Goal: Contribute content

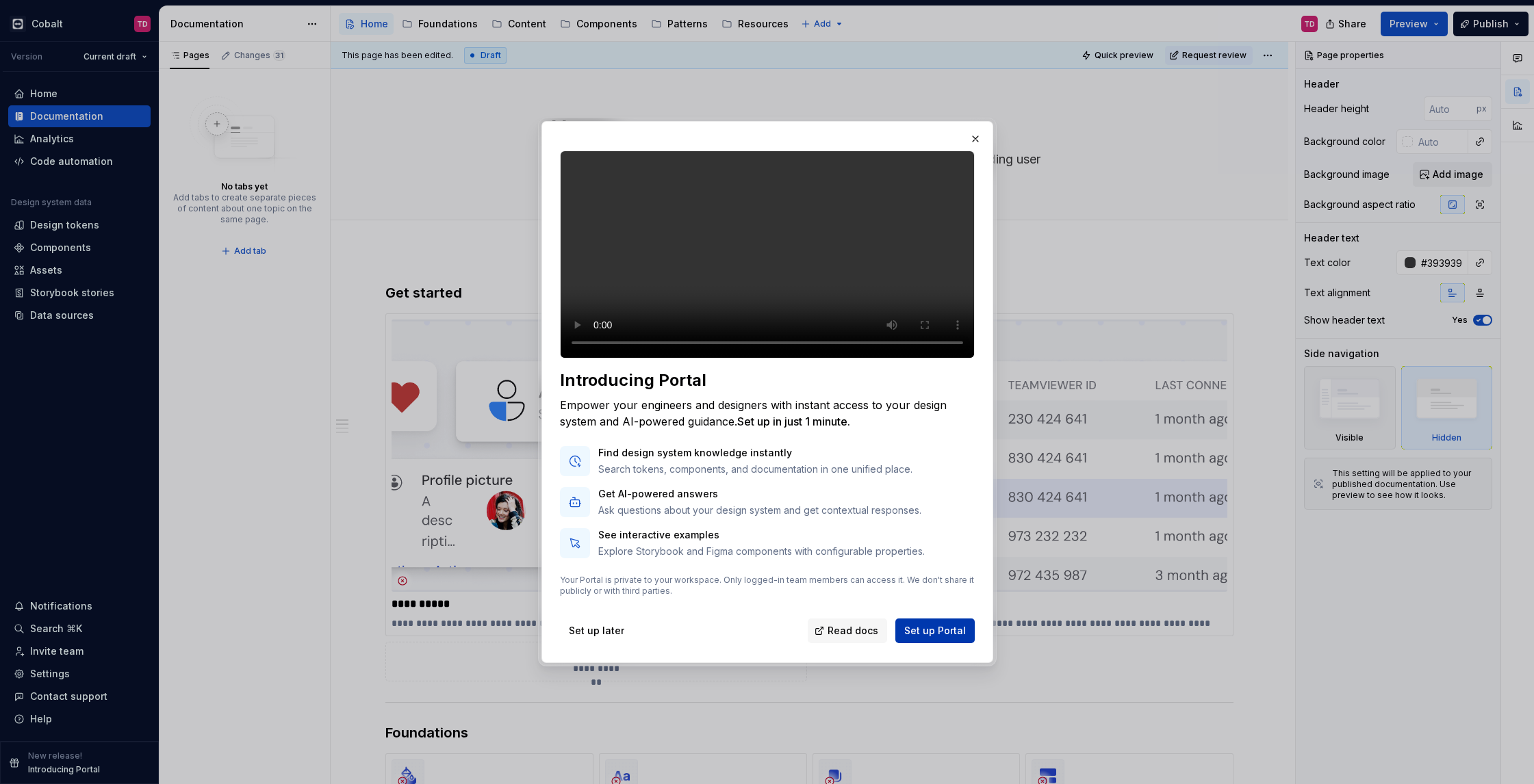
click at [928, 638] on span "Set up Portal" at bounding box center [934, 630] width 61 height 14
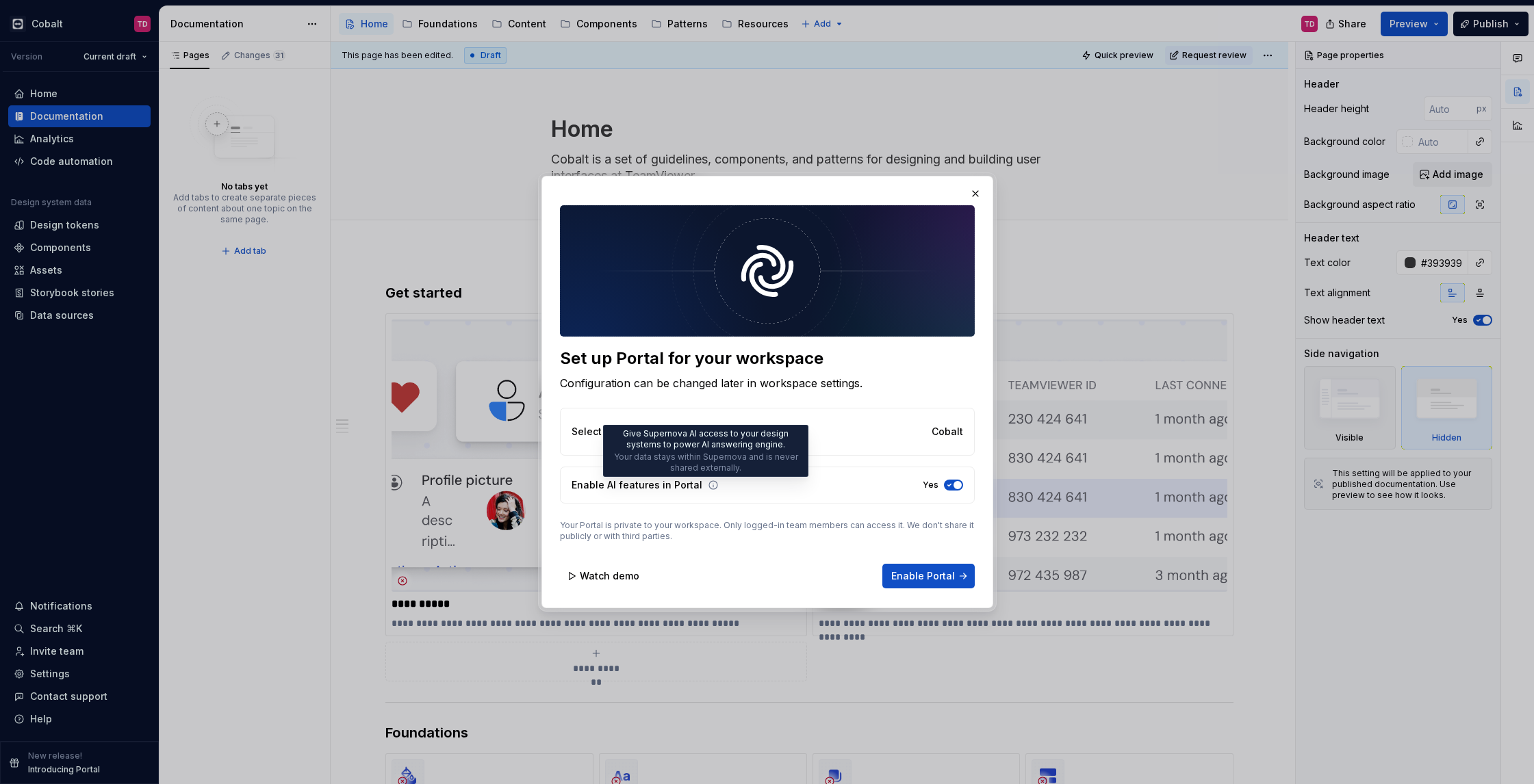
click at [708, 486] on icon at bounding box center [713, 485] width 11 height 11
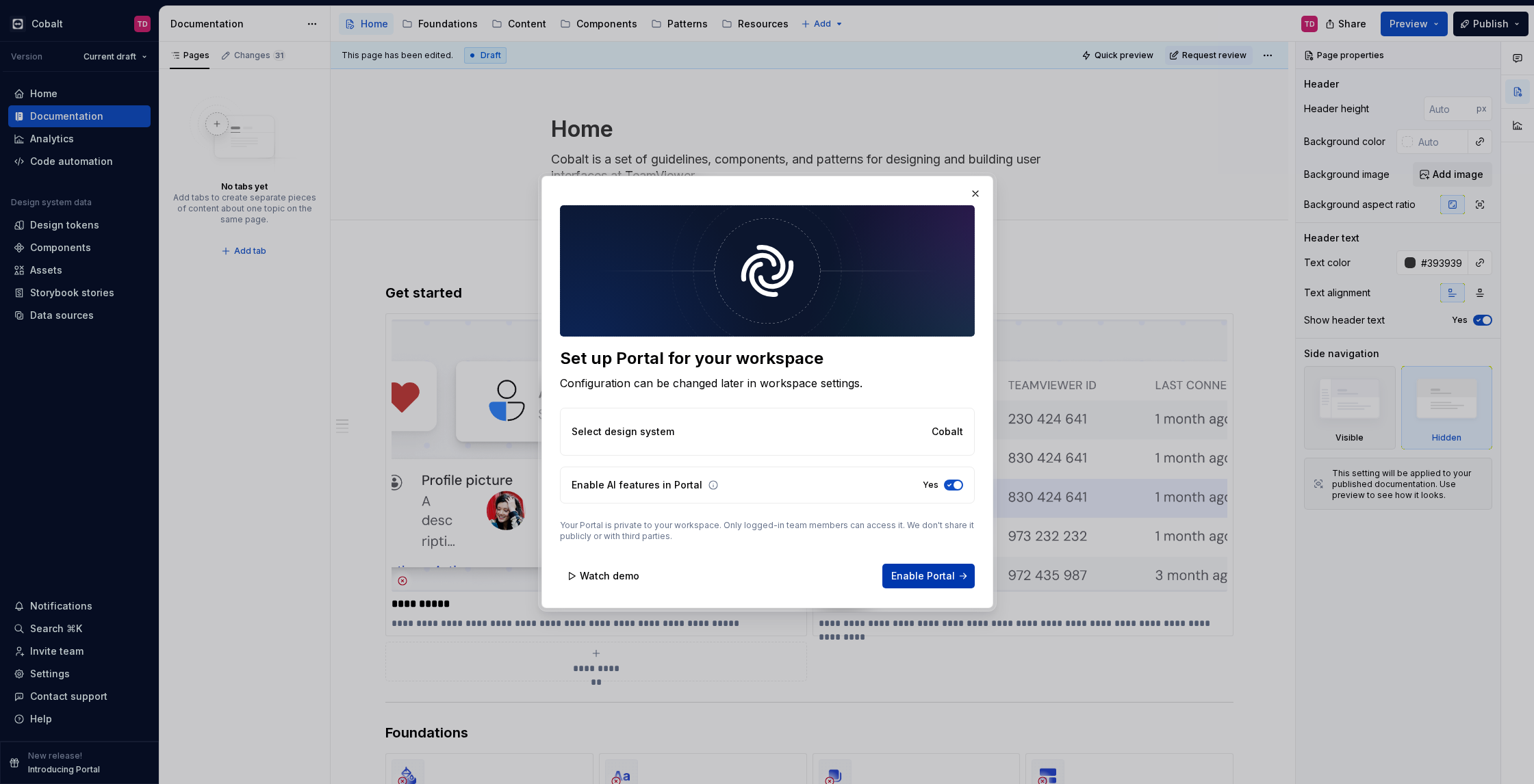
click at [951, 572] on span "Enable Portal" at bounding box center [923, 576] width 64 height 14
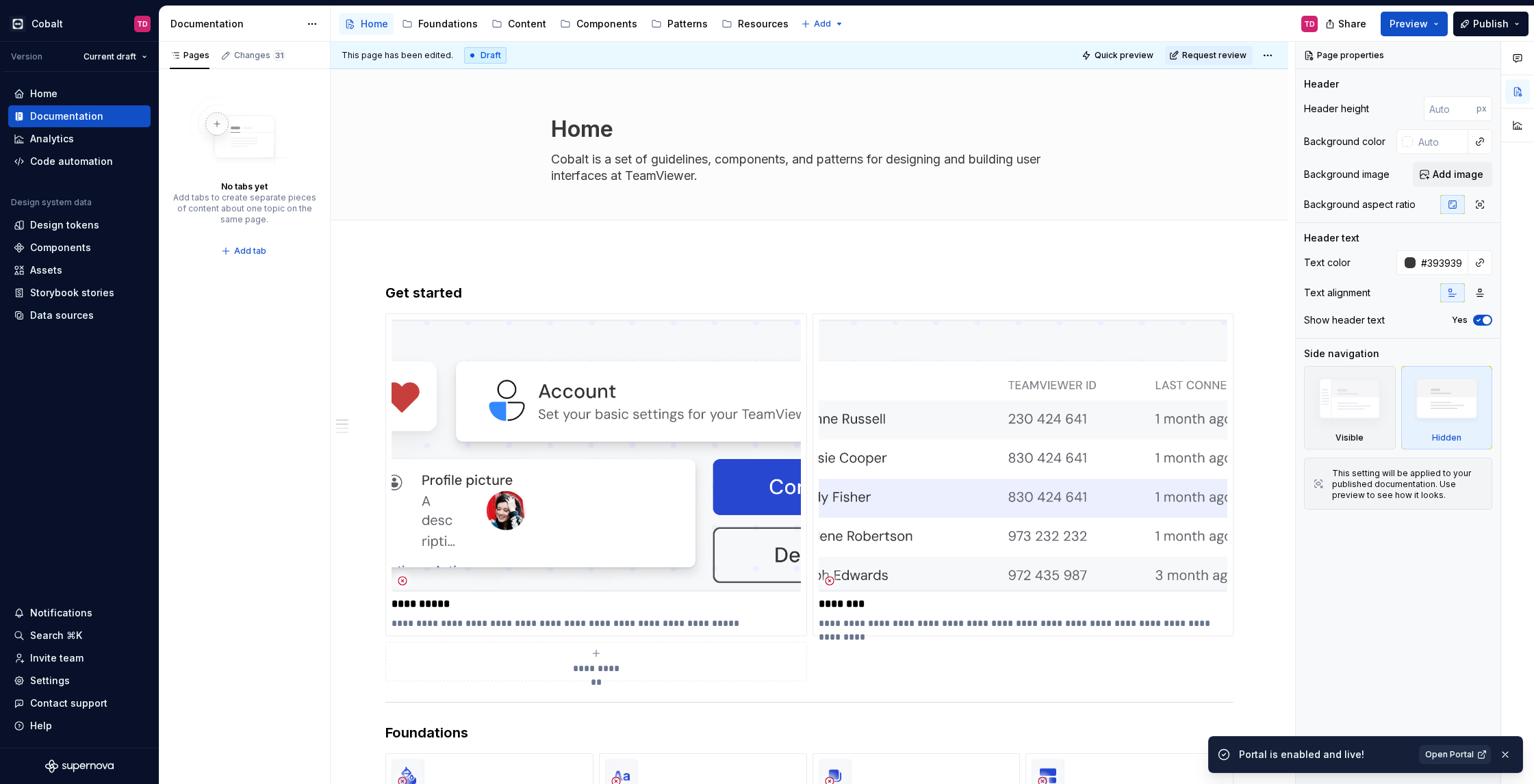
click at [1473, 753] on span "Open Portal" at bounding box center [1449, 755] width 48 height 11
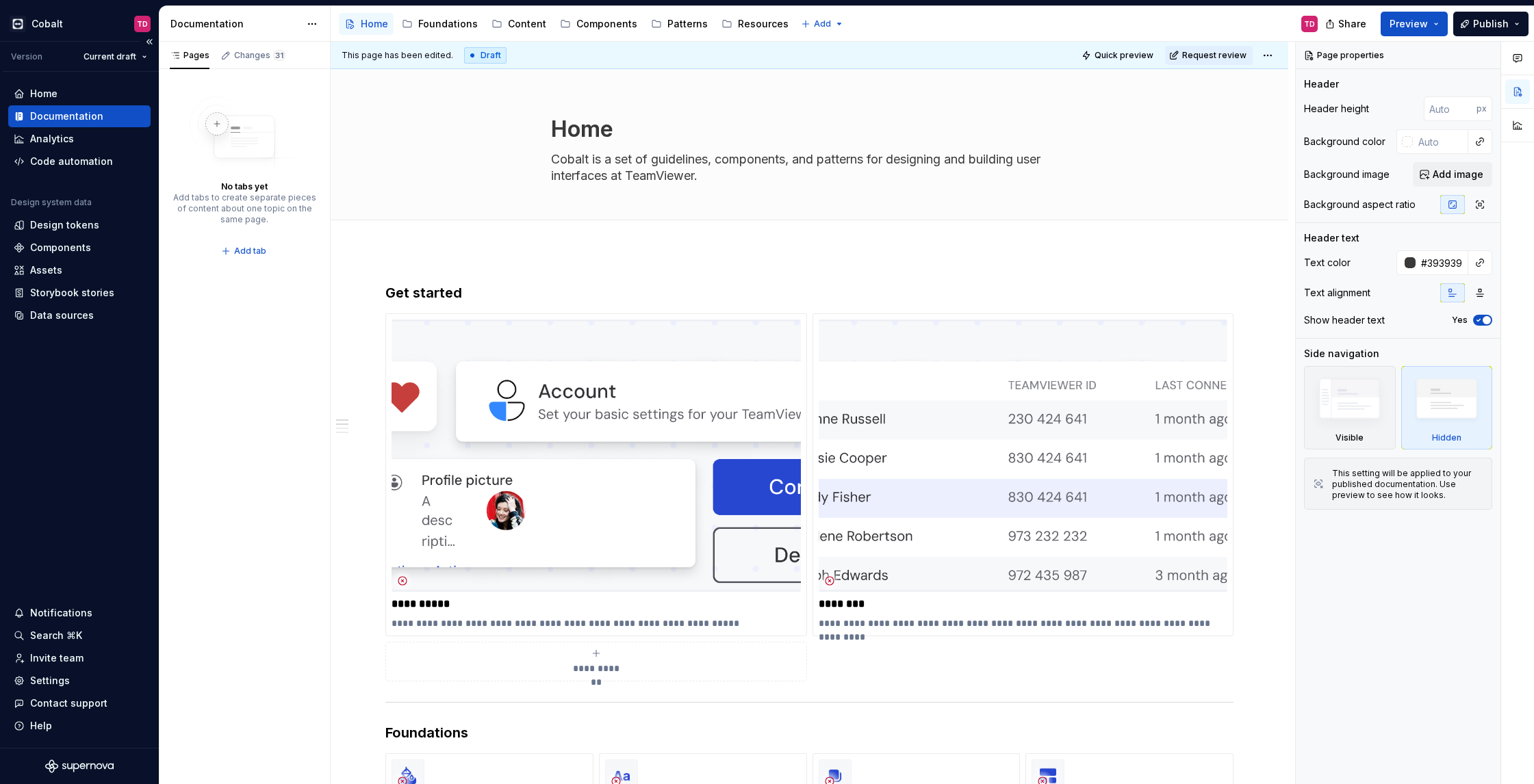
click at [80, 120] on div "Documentation" at bounding box center [67, 116] width 73 height 14
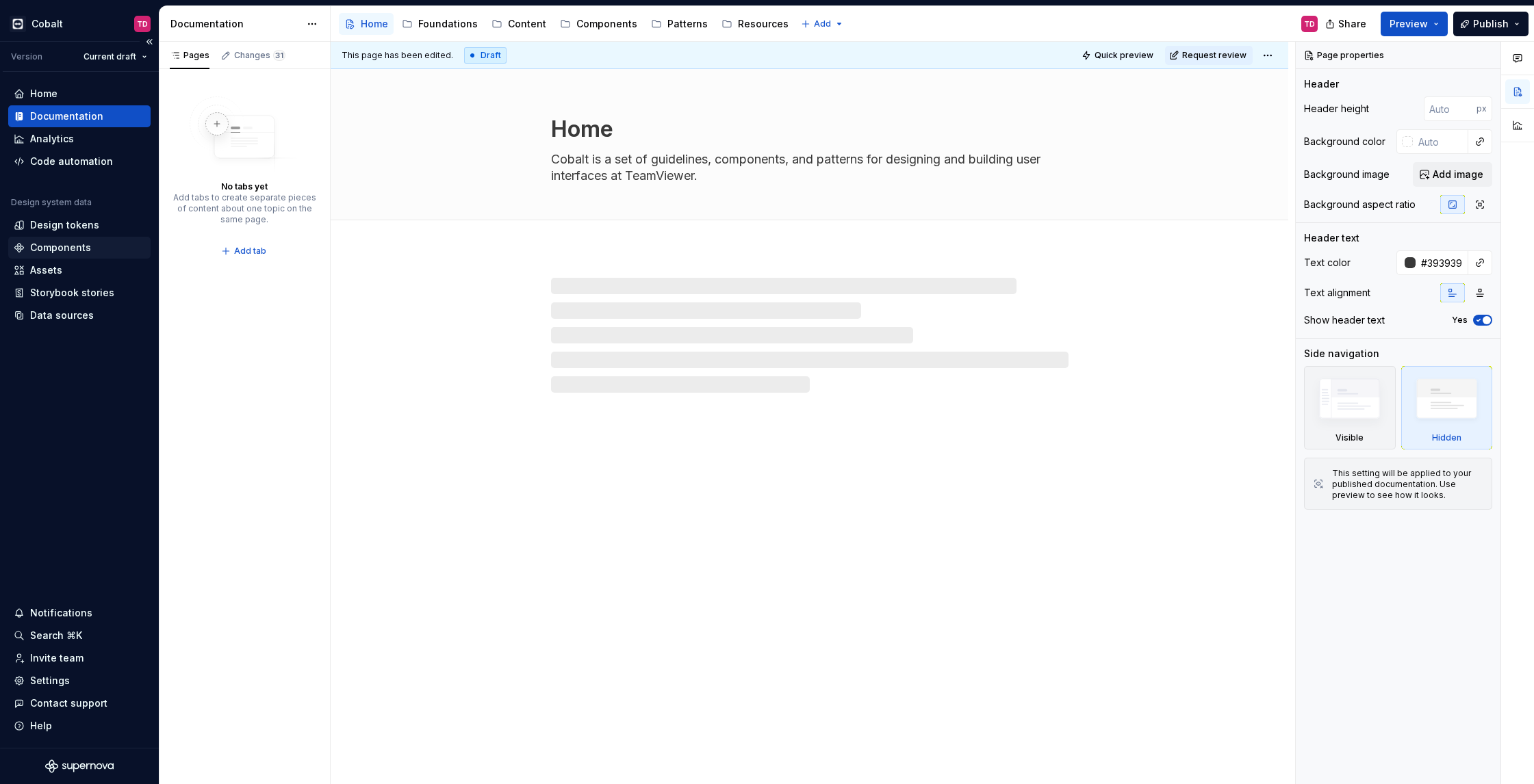
click at [63, 238] on div "Components" at bounding box center [80, 248] width 143 height 22
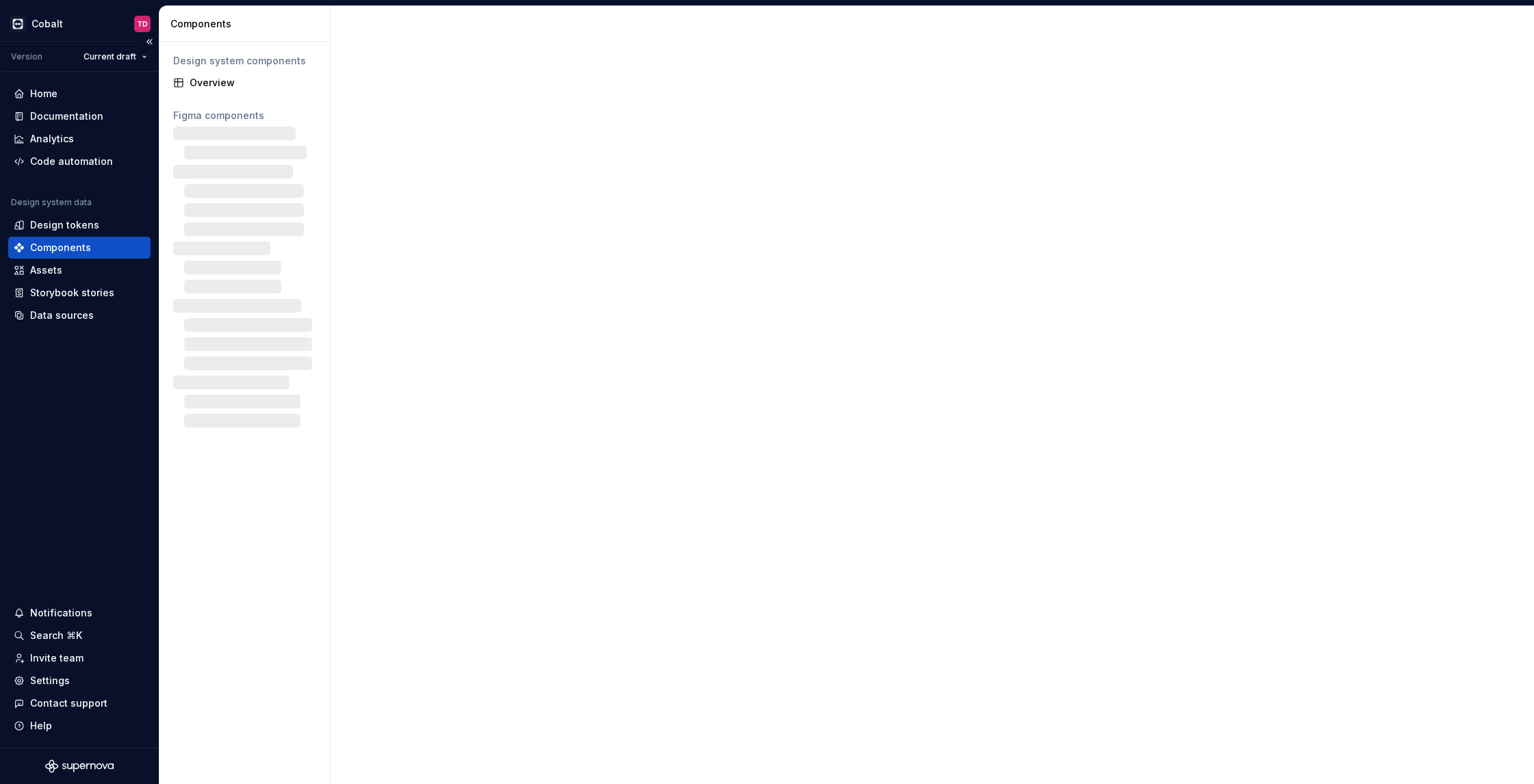
click at [78, 248] on div "Components" at bounding box center [60, 248] width 61 height 14
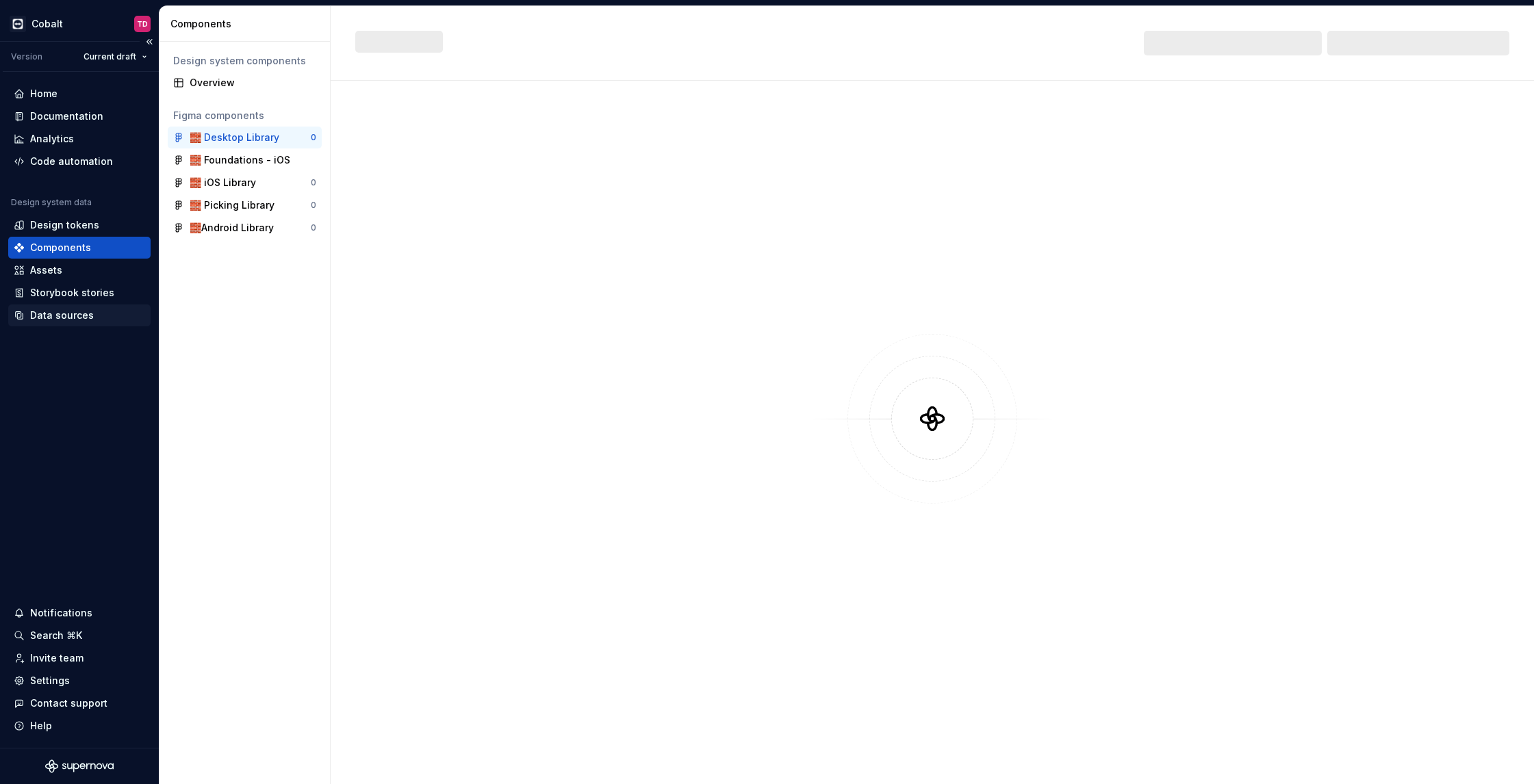
click at [47, 318] on div "Data sources" at bounding box center [62, 315] width 64 height 14
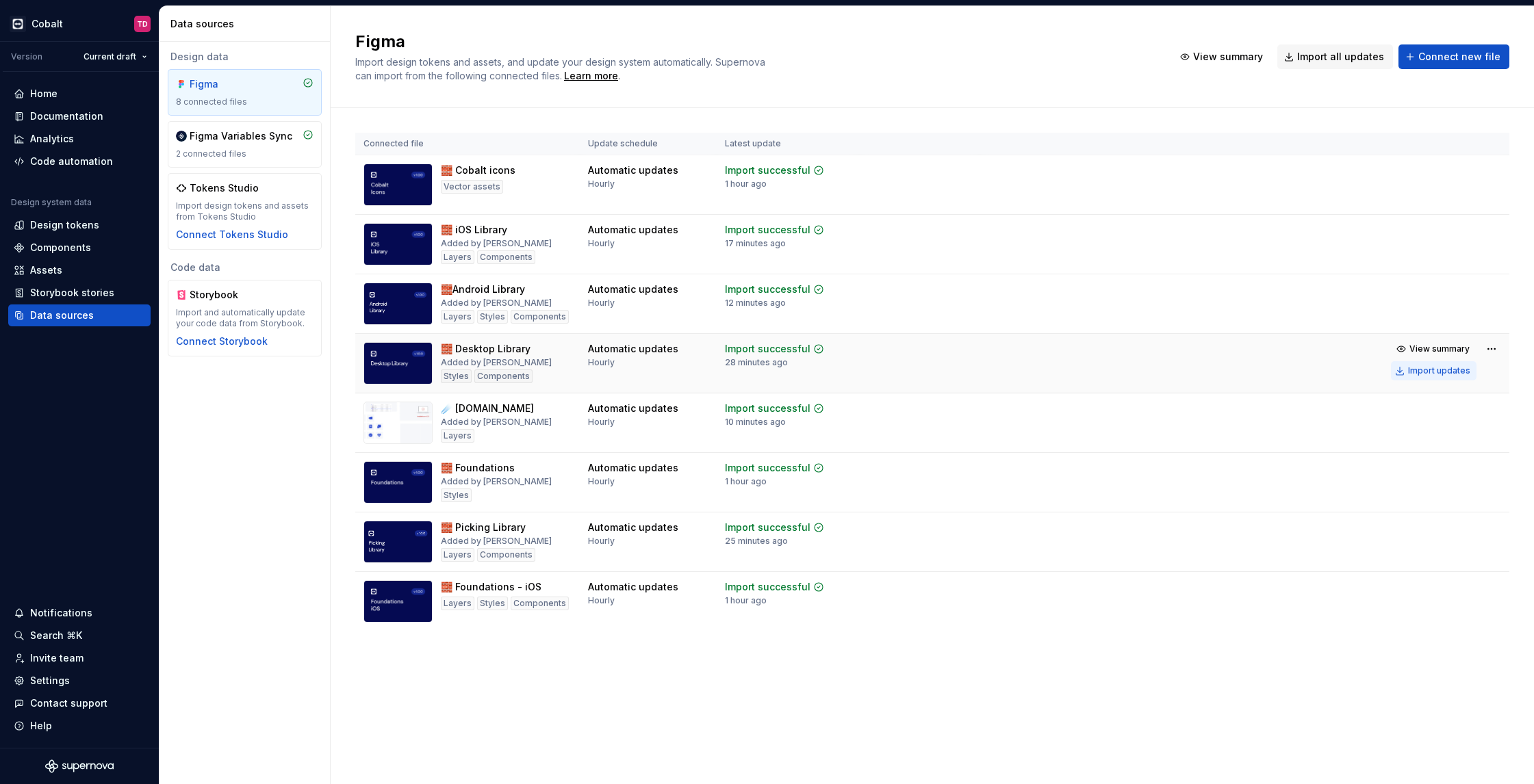
click at [1432, 371] on div "Import updates" at bounding box center [1439, 371] width 62 height 11
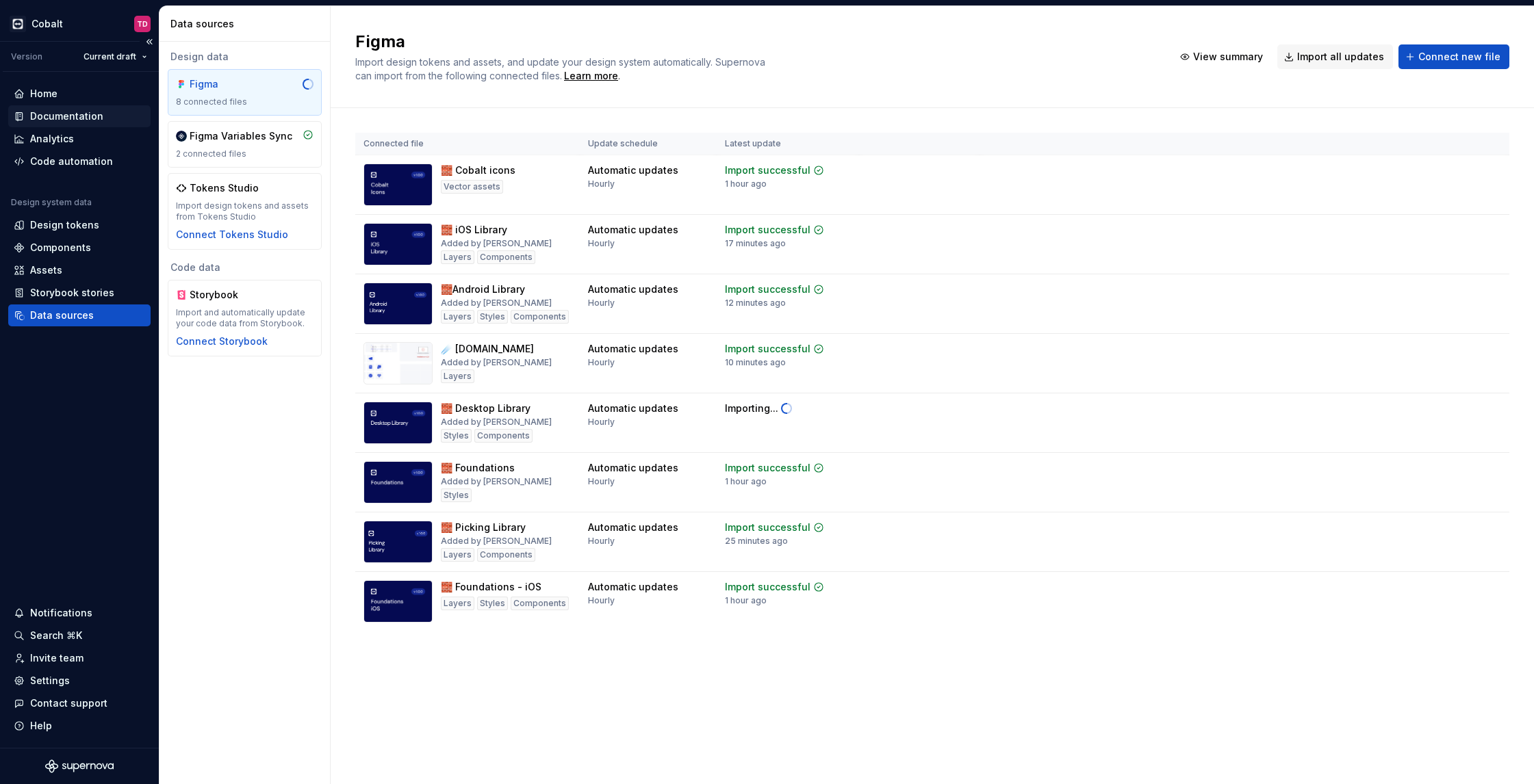
click at [61, 116] on div "Documentation" at bounding box center [67, 116] width 73 height 14
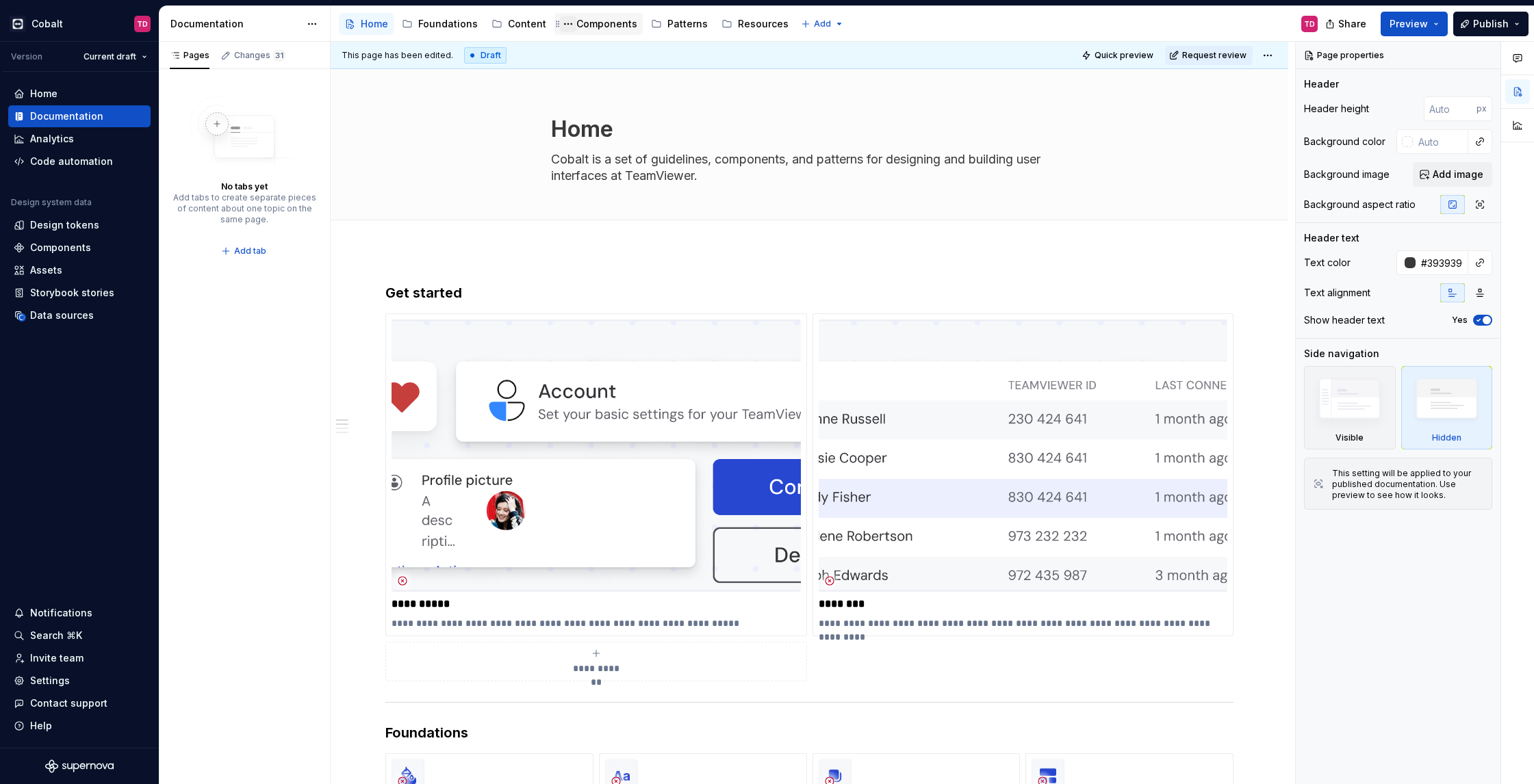
click at [565, 22] on button "Page tree" at bounding box center [569, 24] width 16 height 16
click at [592, 14] on html "Cobalt TD Version Current draft Home Documentation Analytics Code automation De…" at bounding box center [767, 392] width 1534 height 784
click at [590, 20] on div "Components" at bounding box center [607, 24] width 61 height 14
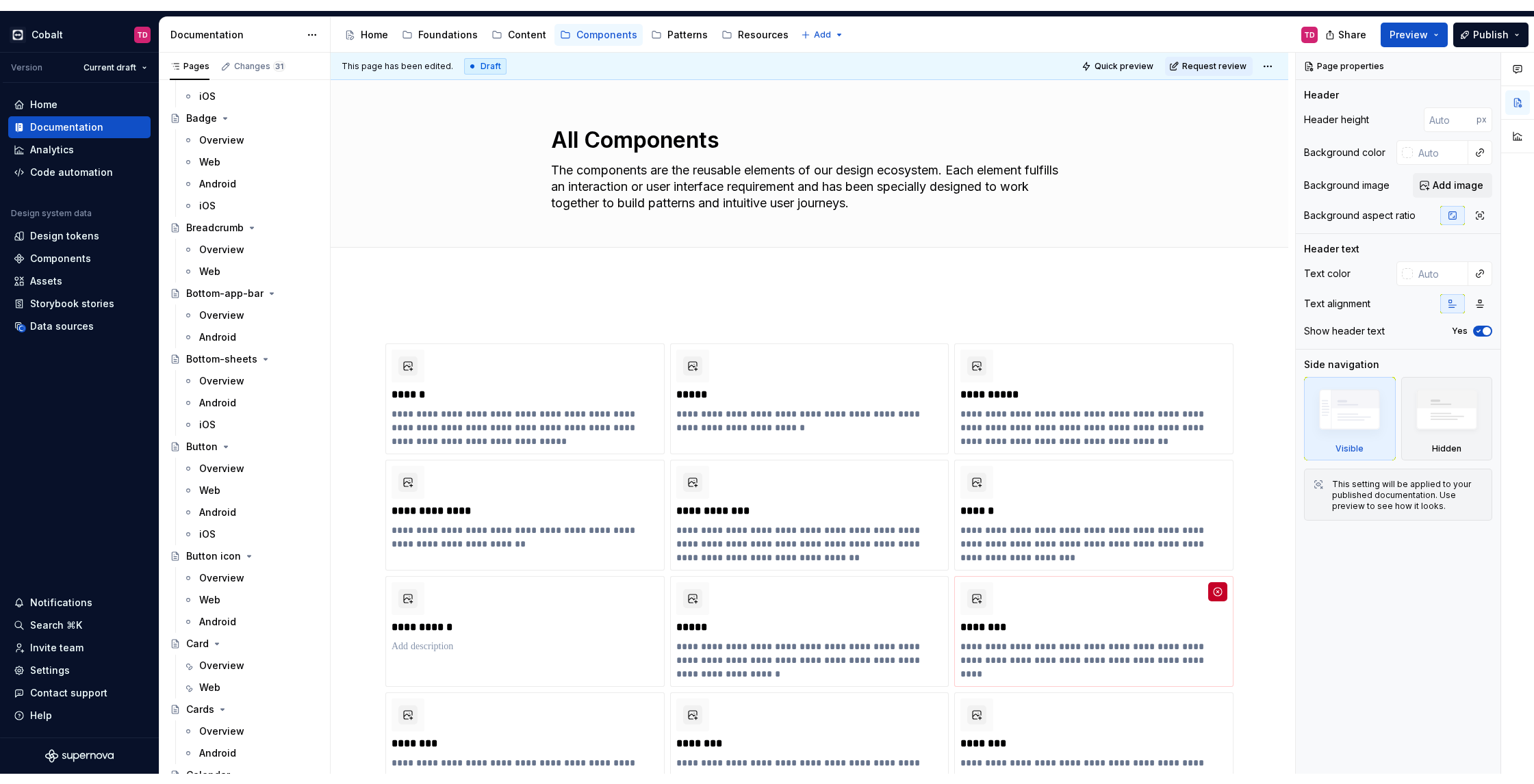
scroll to position [755, 0]
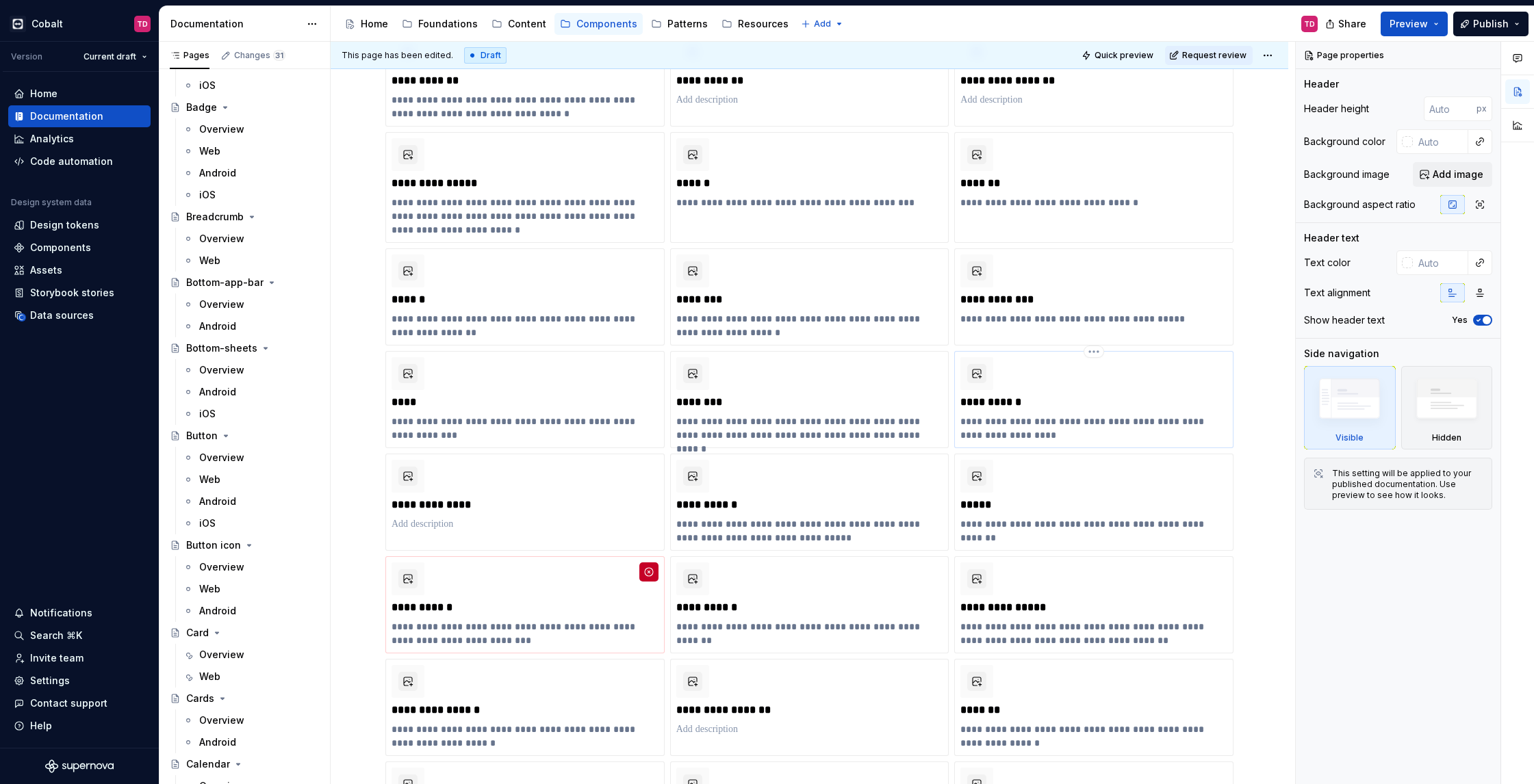
click at [1109, 397] on p "**********" at bounding box center [1093, 402] width 266 height 14
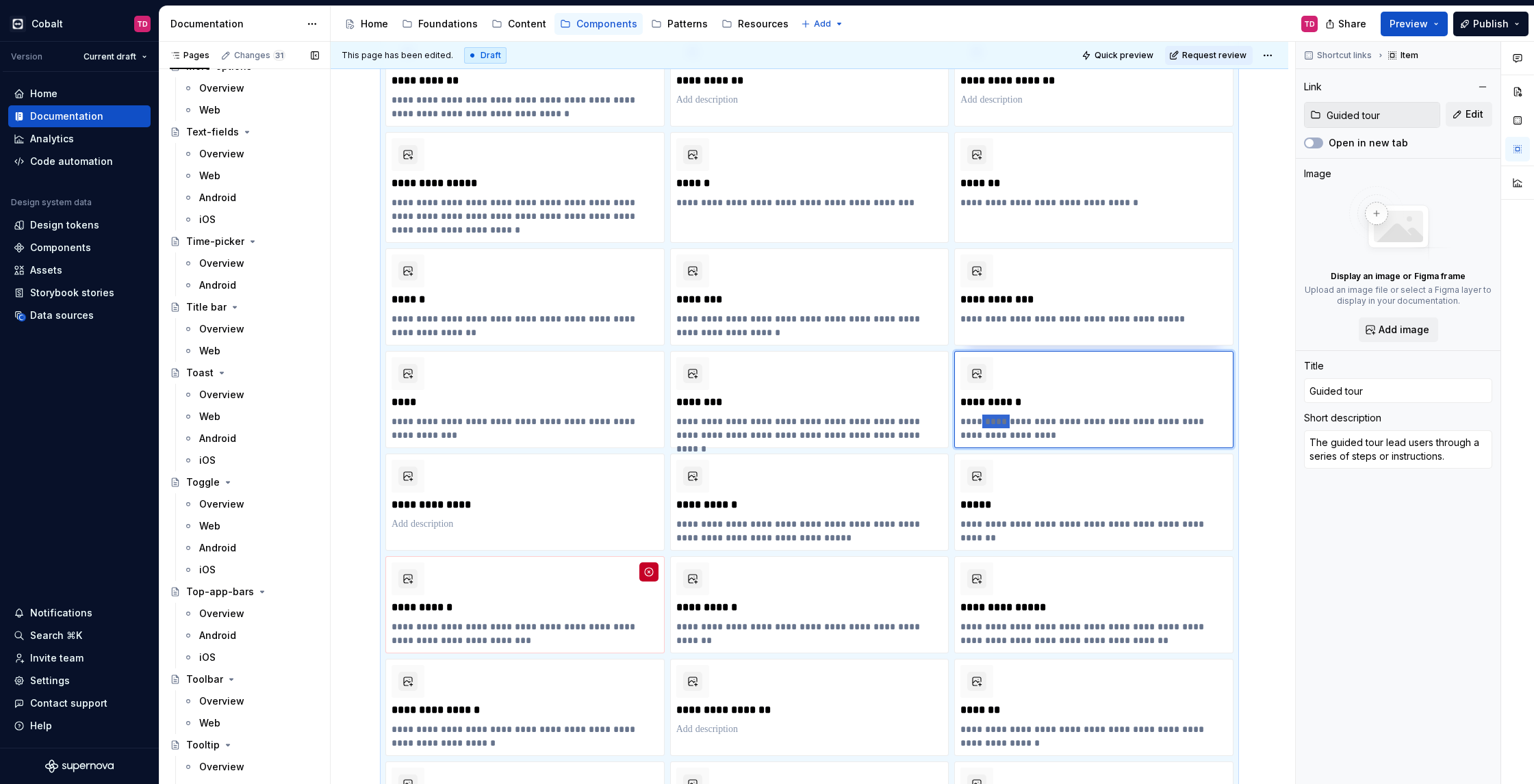
scroll to position [6625, 0]
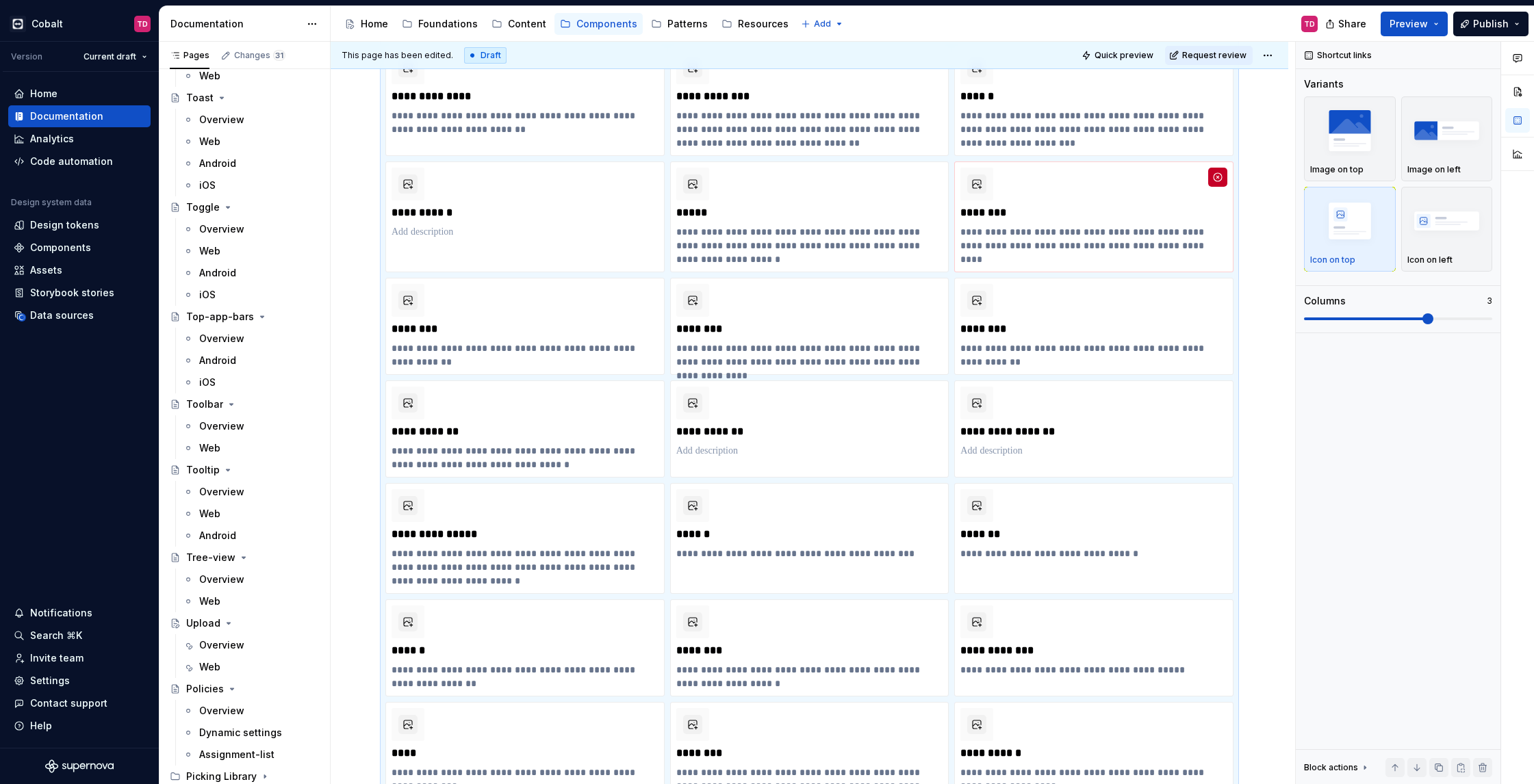
scroll to position [398, 0]
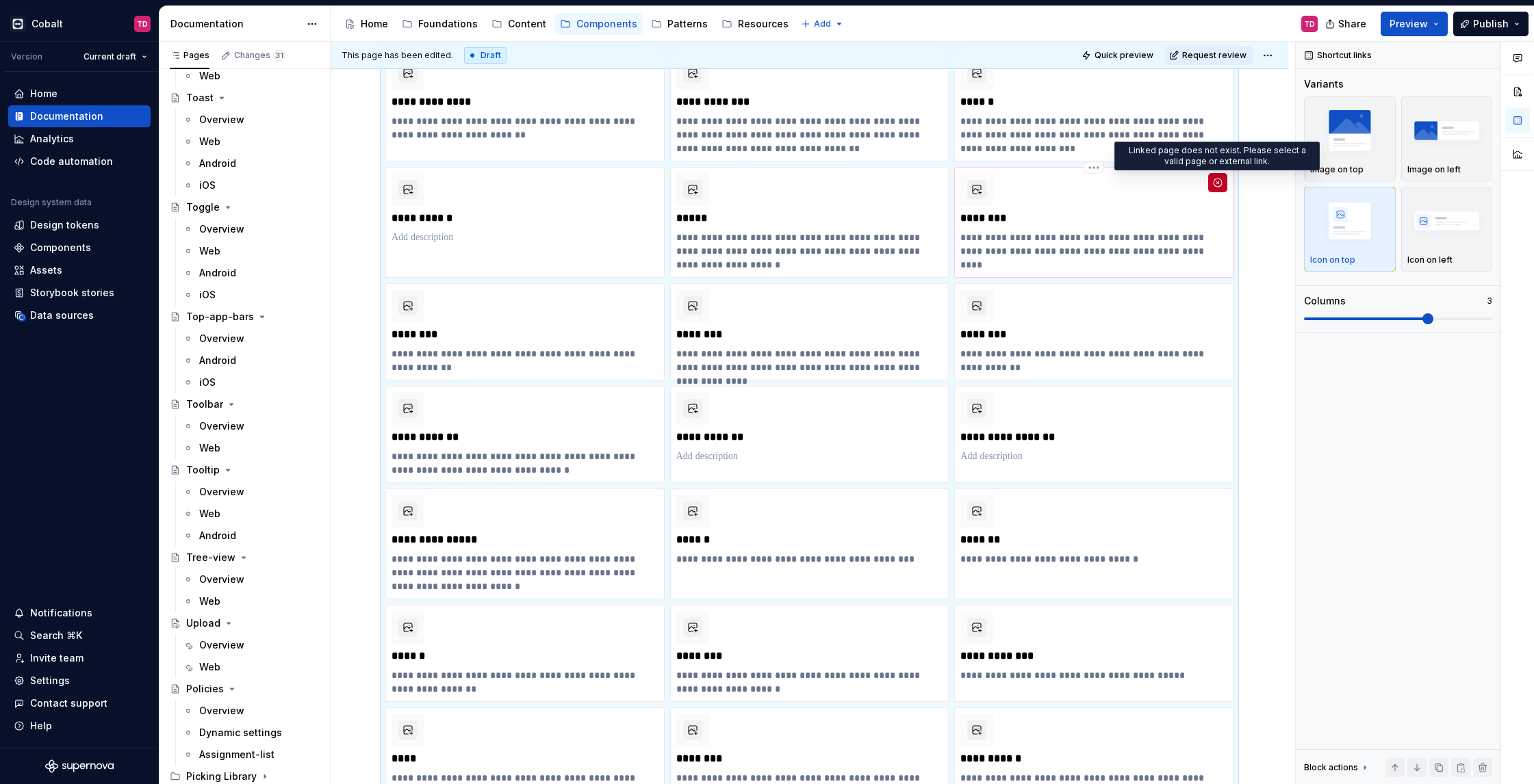
click at [1208, 207] on div "**********" at bounding box center [1094, 215] width 267 height 85
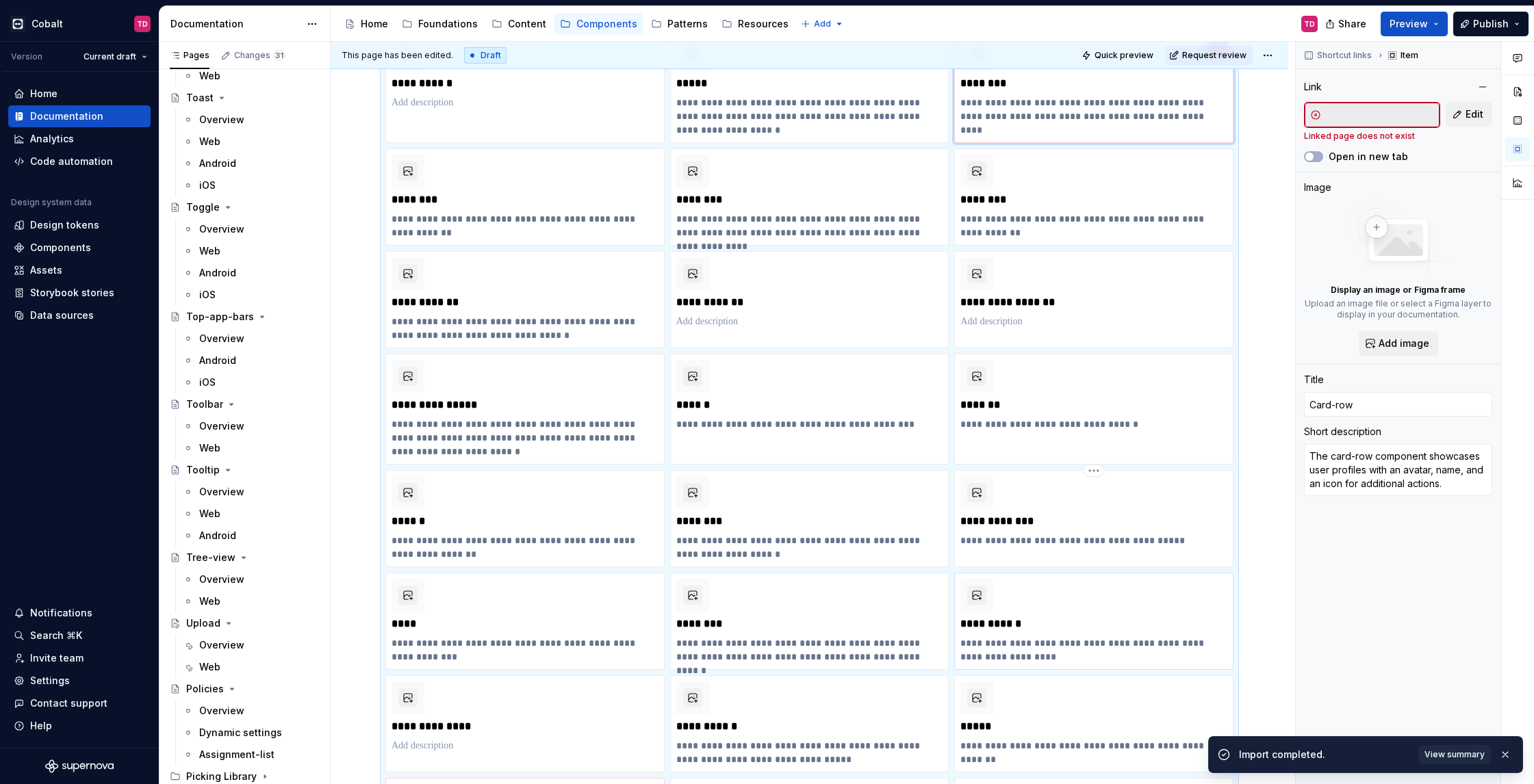
scroll to position [662, 0]
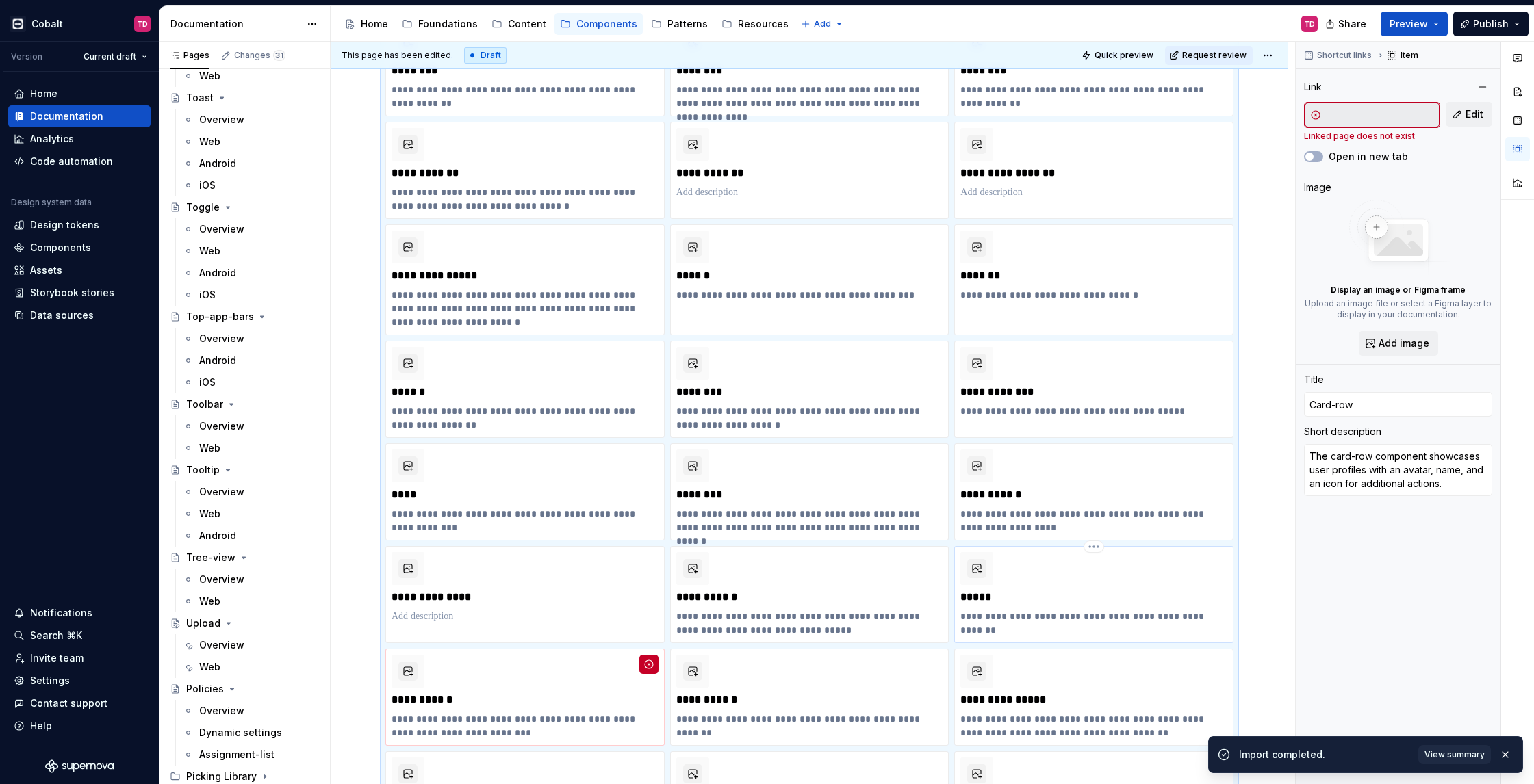
type textarea "*"
type input "Lists"
type textarea "Lists are continuous, vertical indexes of text and images"
click at [1048, 570] on div "**********" at bounding box center [1094, 588] width 267 height 71
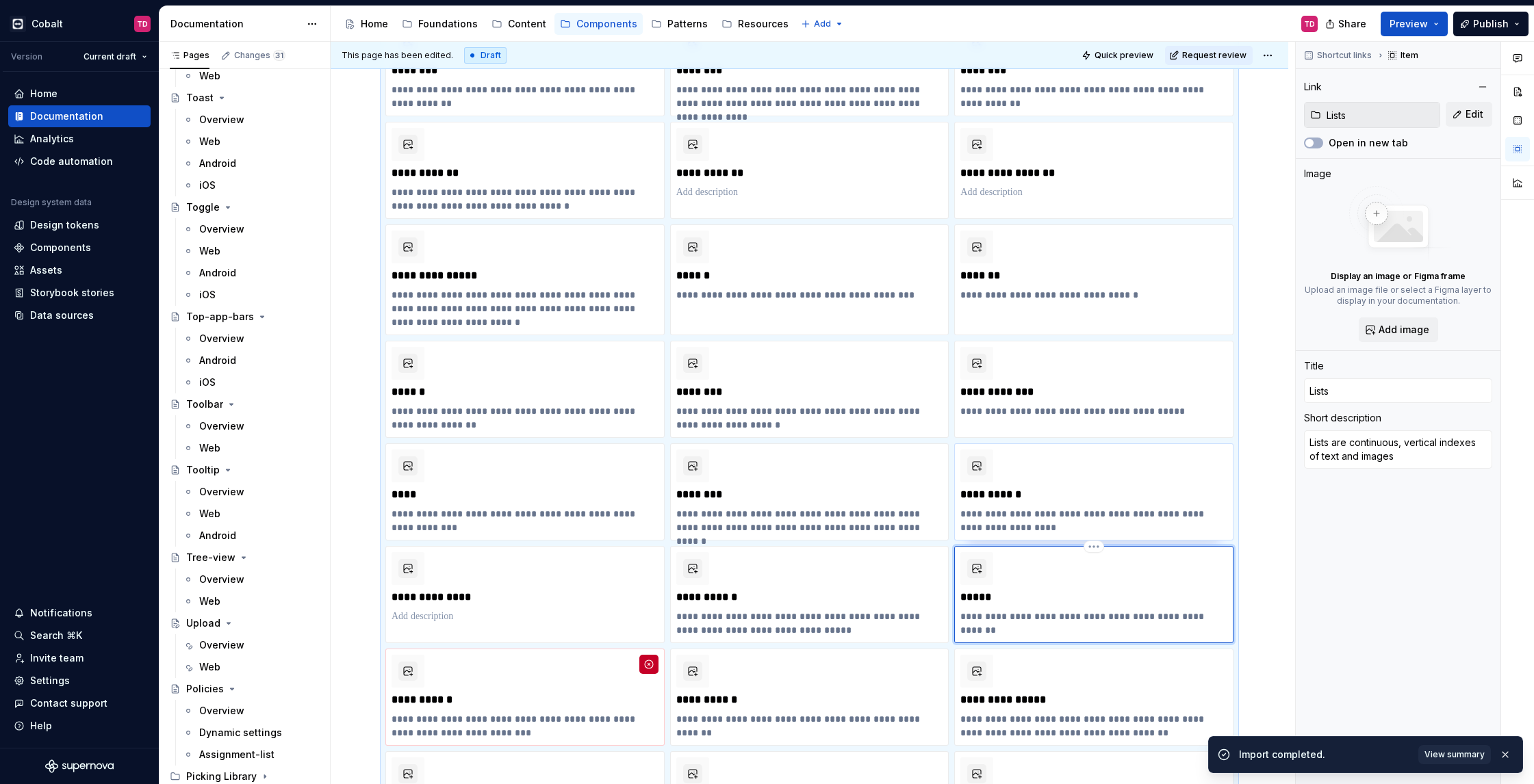
type textarea "*"
type input "Guided tour"
type textarea "The guided tour lead users through a series of steps or instructions."
type input "Guided tour"
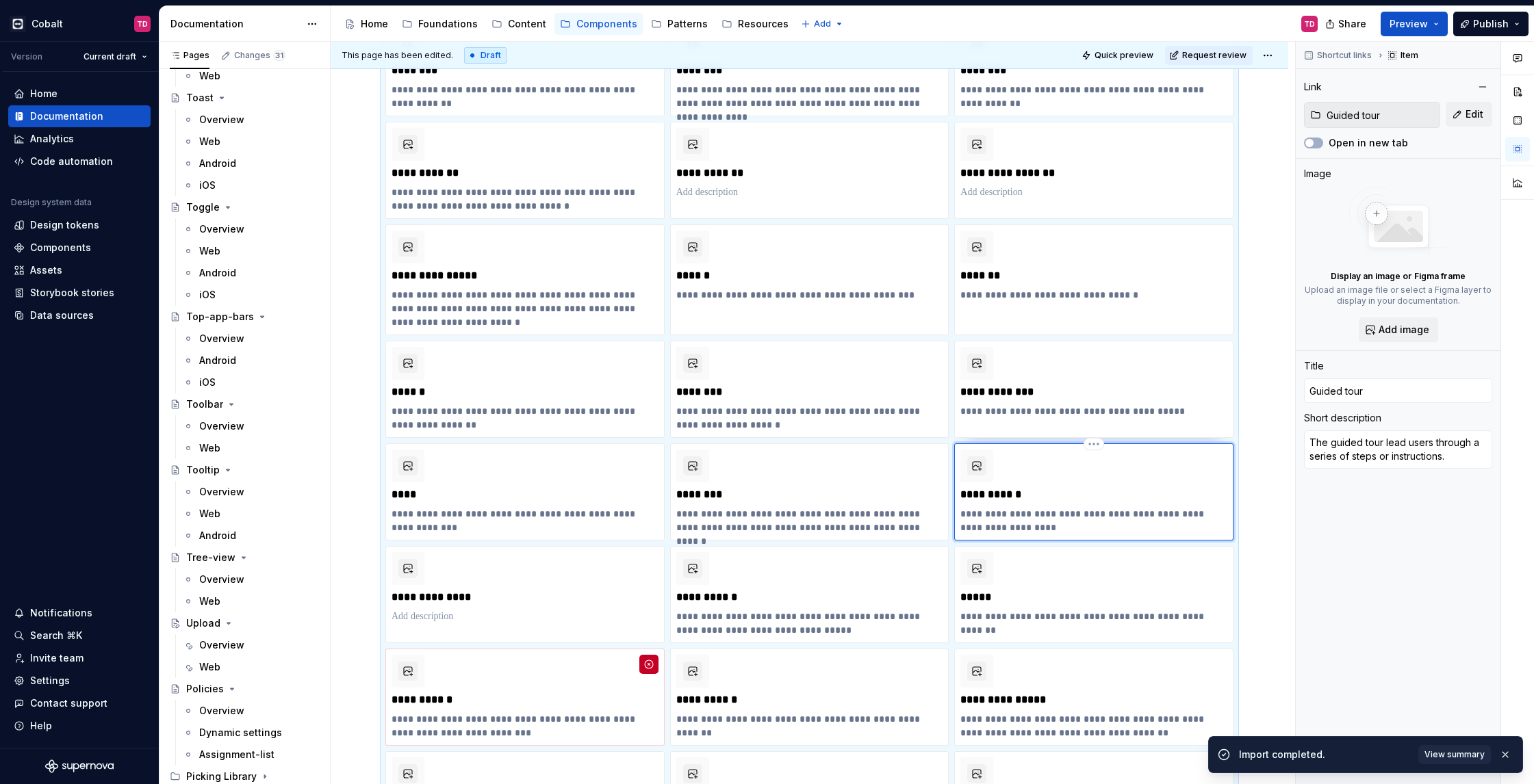
click at [1060, 505] on div "**********" at bounding box center [1094, 492] width 267 height 85
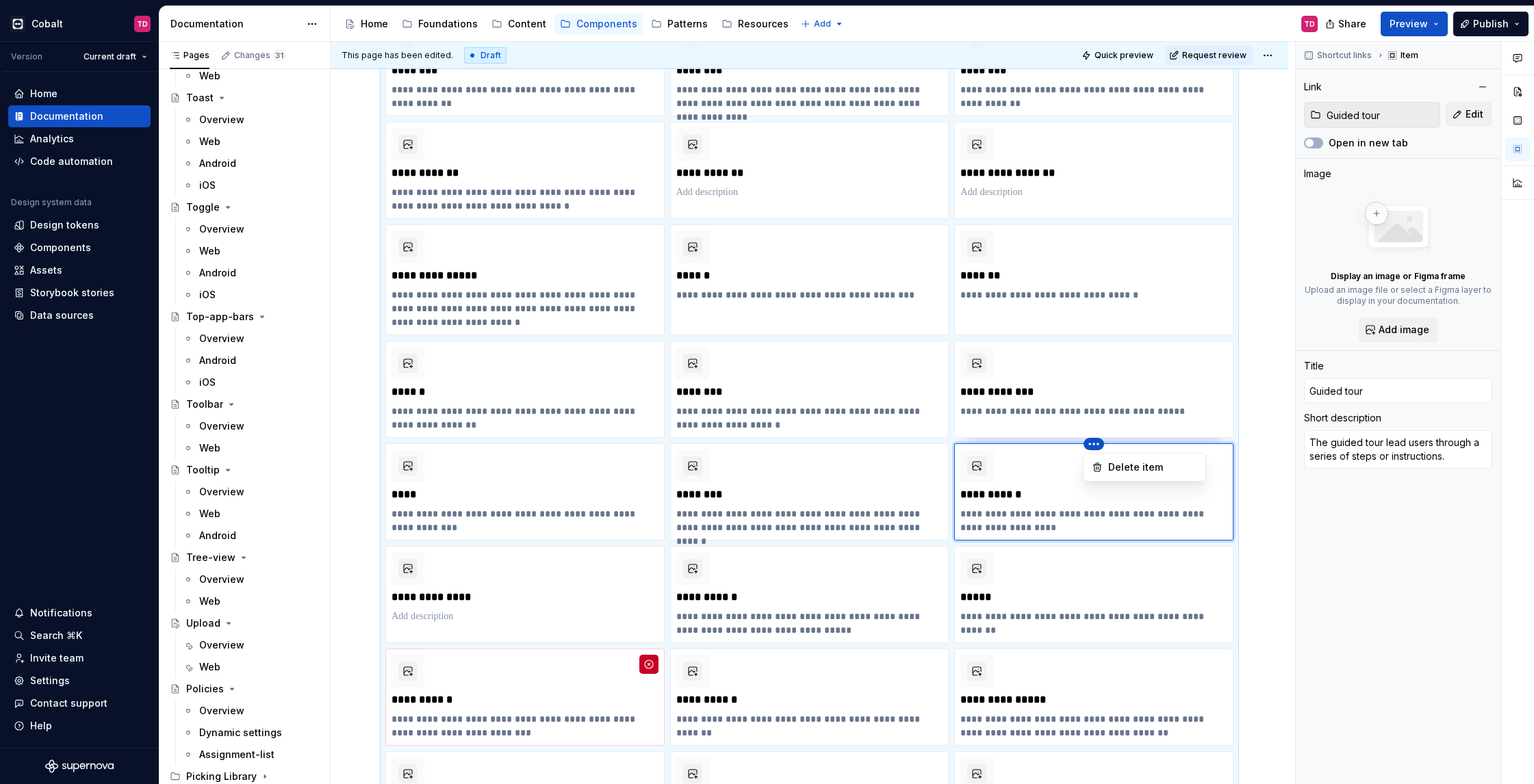
click at [1096, 444] on html "Cobalt TD Version Current draft Home Documentation Analytics Code automation De…" at bounding box center [767, 392] width 1534 height 784
click at [1124, 467] on div "Delete item" at bounding box center [1152, 467] width 89 height 14
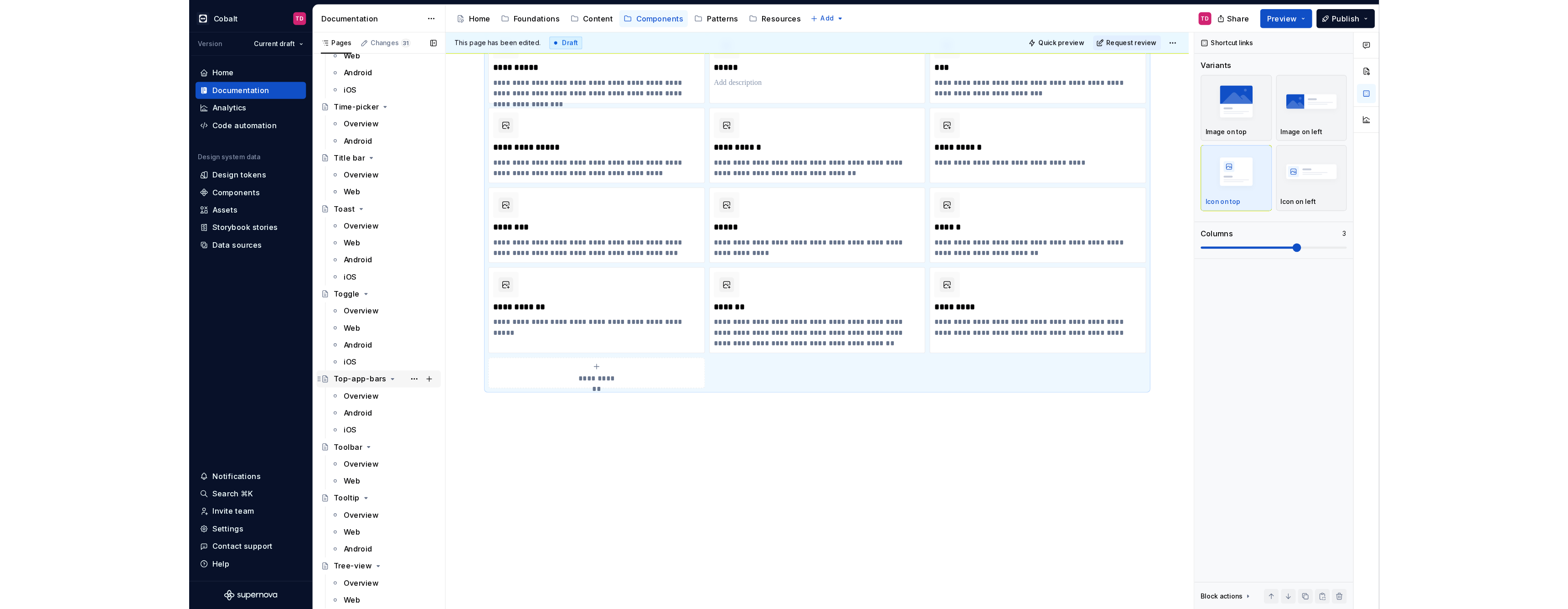
scroll to position [4415, 0]
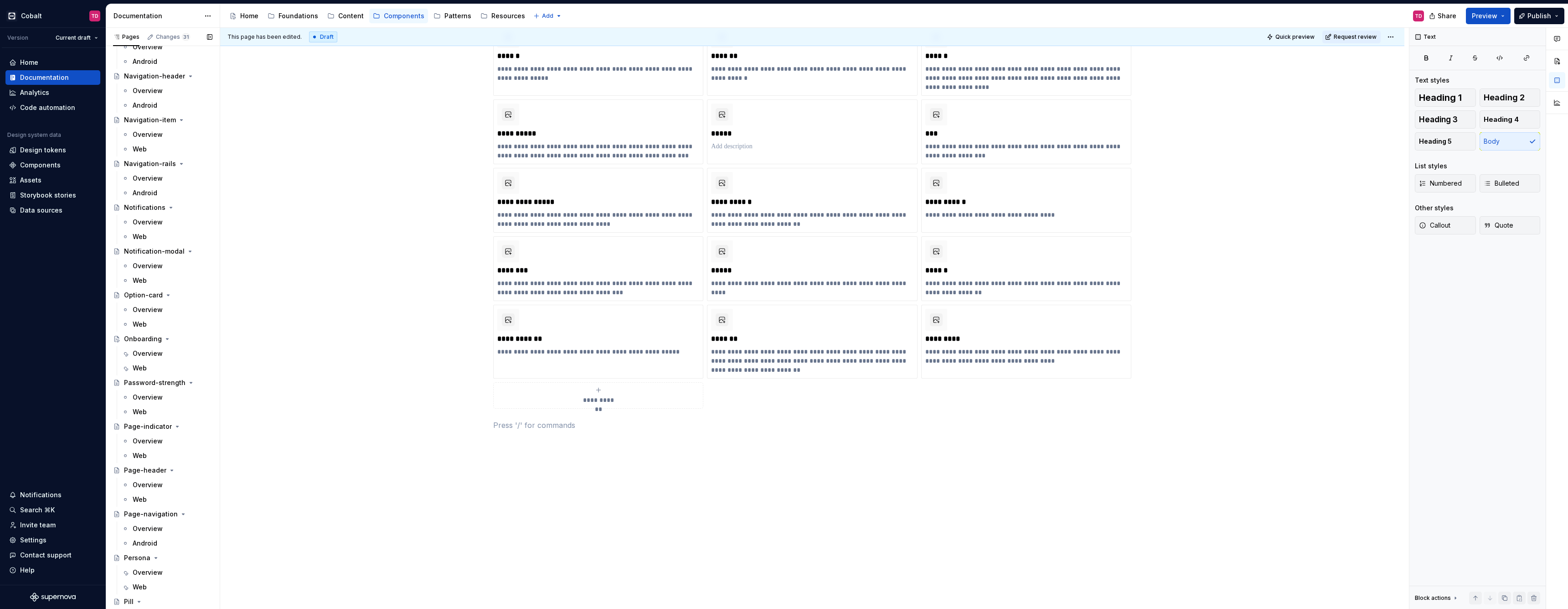
scroll to position [2423, 0]
click at [161, 365] on div "Overview" at bounding box center [147, 365] width 30 height 9
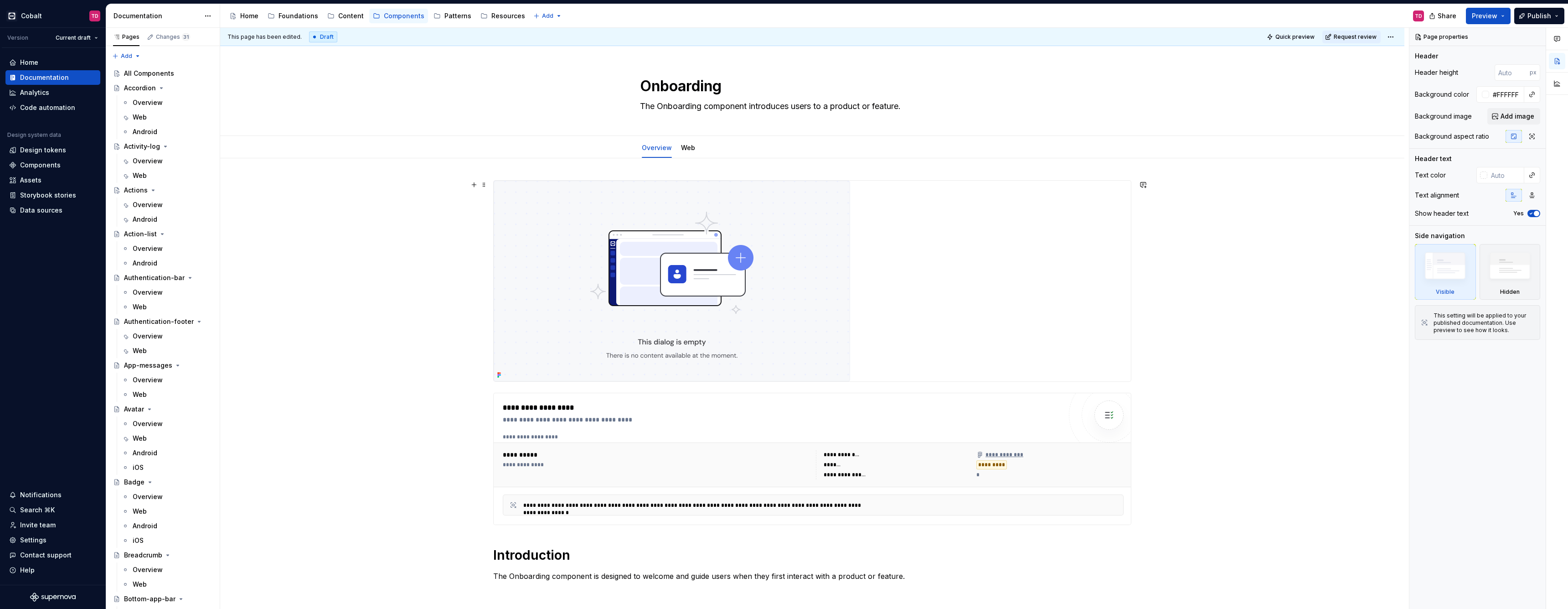
type textarea "*"
